Goal: Check status: Check status

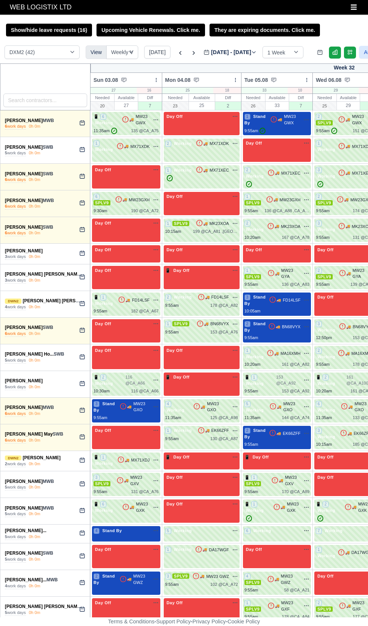
select select "1"
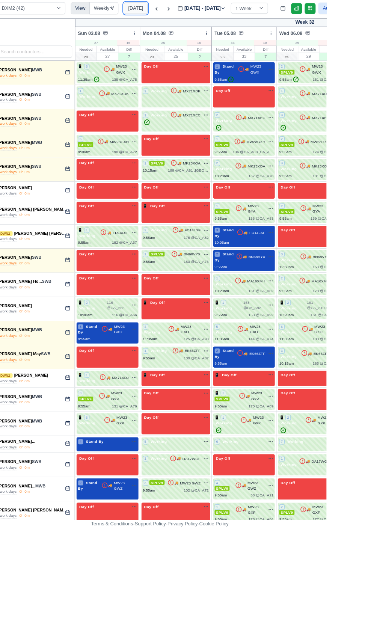
click at [153, 52] on button "[DATE]" at bounding box center [157, 52] width 26 height 13
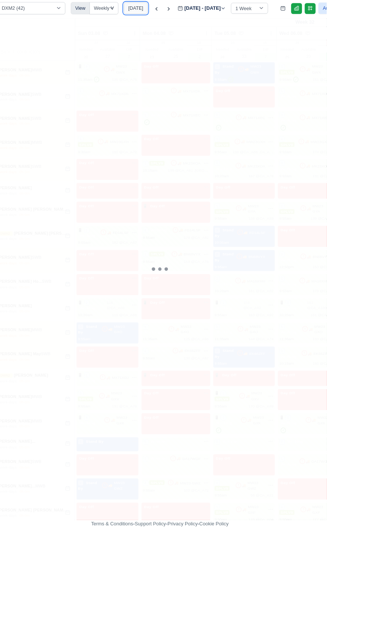
type input "[DATE]"
